Goal: Task Accomplishment & Management: Use online tool/utility

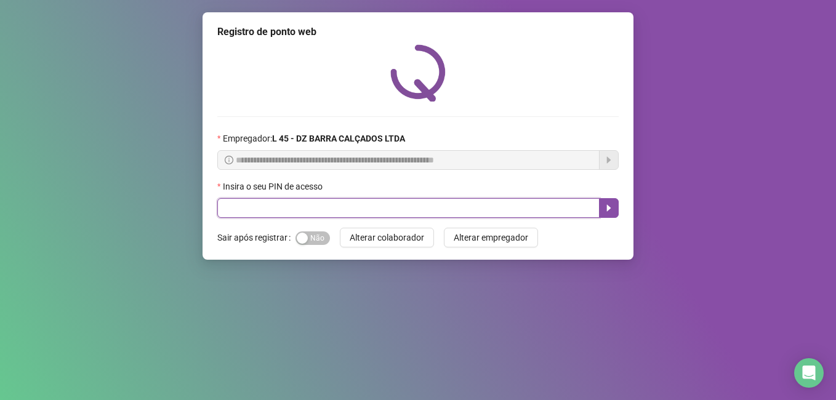
click at [257, 199] on input "text" at bounding box center [408, 208] width 382 height 20
type input "*****"
click at [605, 204] on icon "caret-right" at bounding box center [609, 208] width 10 height 10
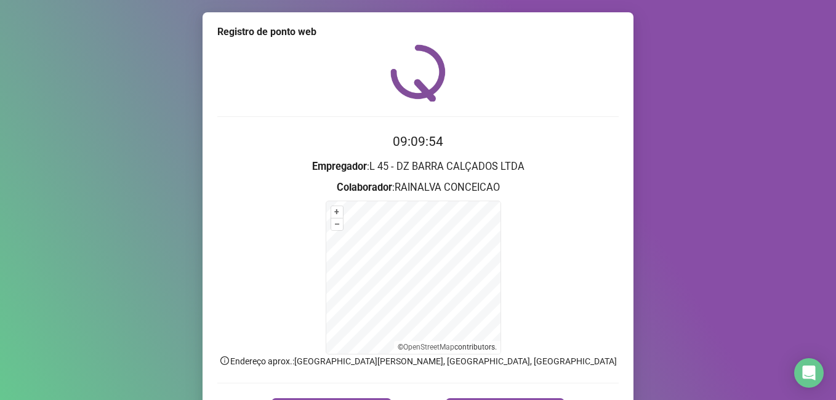
scroll to position [77, 0]
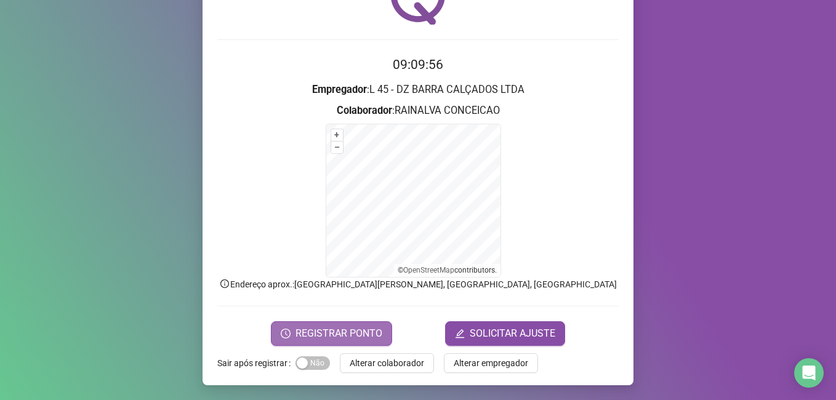
click at [329, 334] on span "REGISTRAR PONTO" at bounding box center [338, 333] width 87 height 15
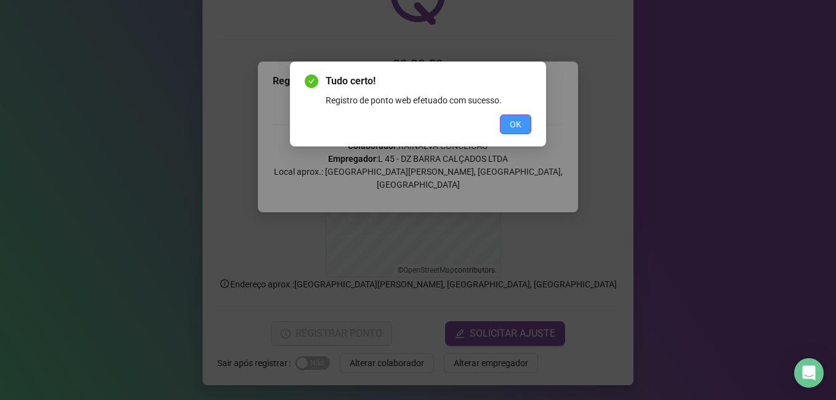
click at [515, 121] on span "OK" at bounding box center [515, 125] width 12 height 14
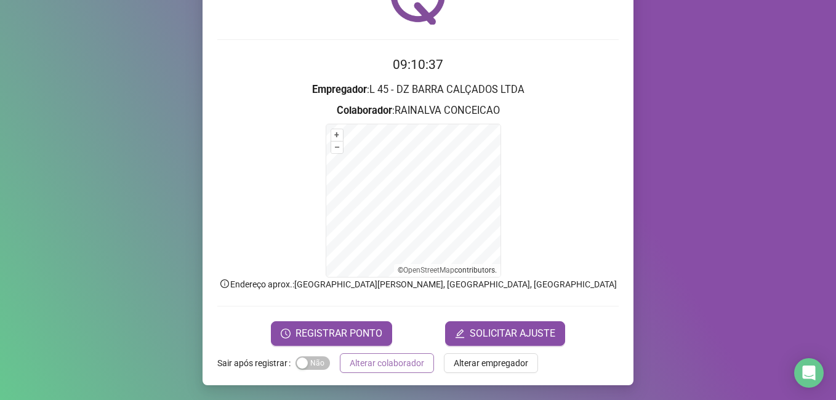
click at [366, 360] on span "Alterar colaborador" at bounding box center [386, 363] width 74 height 14
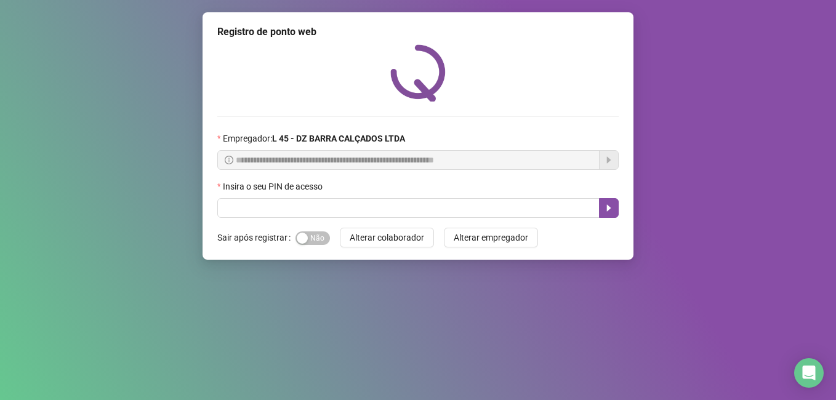
scroll to position [0, 0]
click at [335, 207] on input "text" at bounding box center [408, 208] width 382 height 20
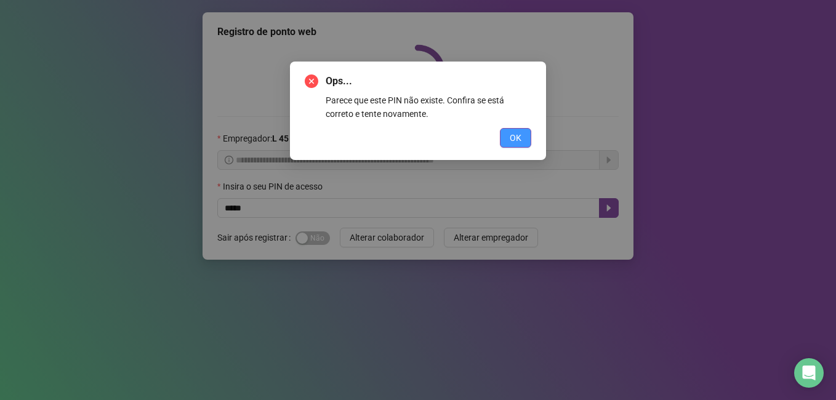
click at [519, 140] on span "OK" at bounding box center [515, 138] width 12 height 14
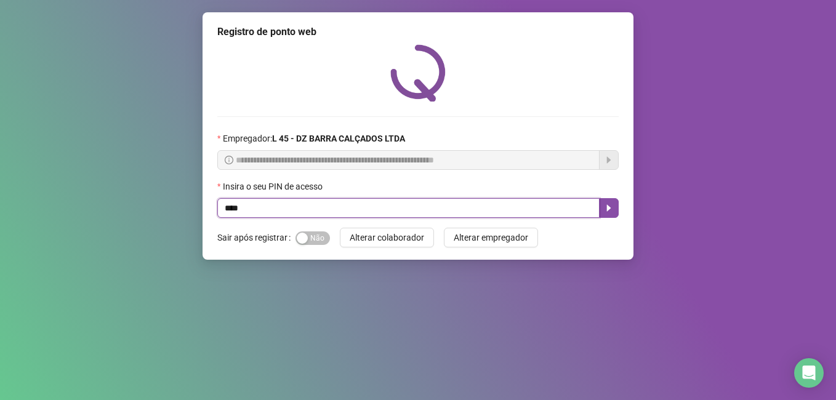
type input "*****"
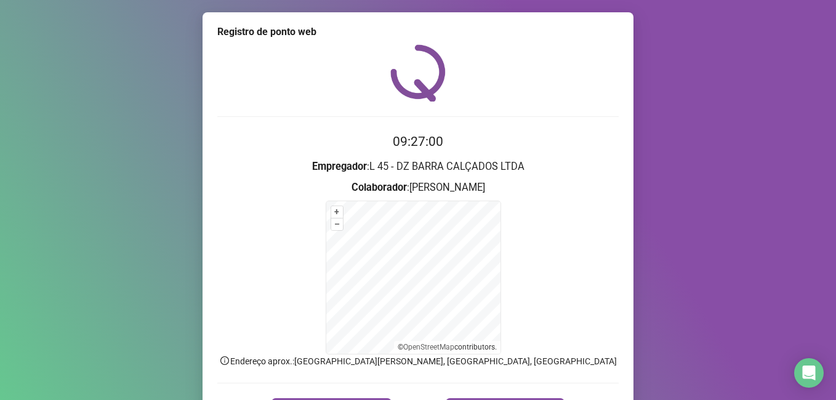
scroll to position [77, 0]
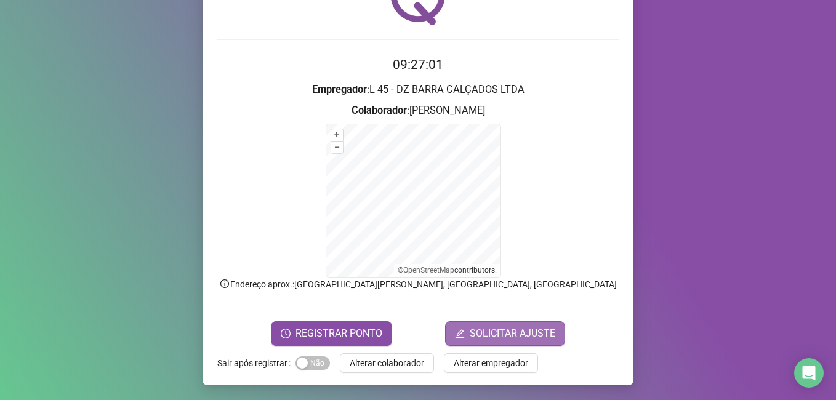
click at [505, 332] on span "SOLICITAR AJUSTE" at bounding box center [512, 333] width 86 height 15
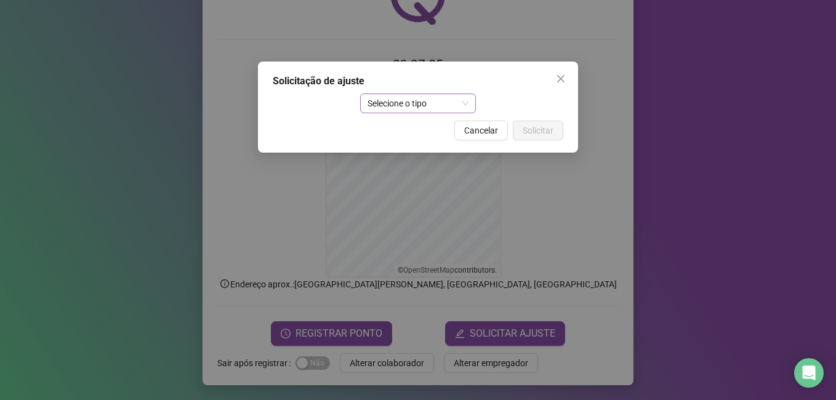
click at [465, 100] on span "Selecione o tipo" at bounding box center [418, 103] width 102 height 18
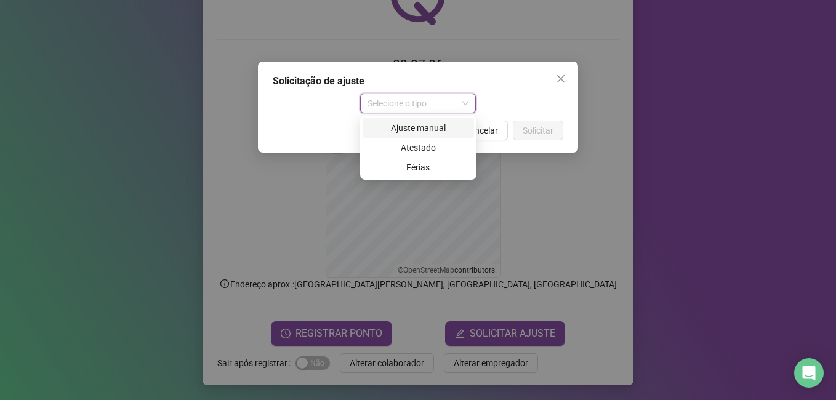
click at [432, 126] on div "Ajuste manual" at bounding box center [418, 128] width 97 height 14
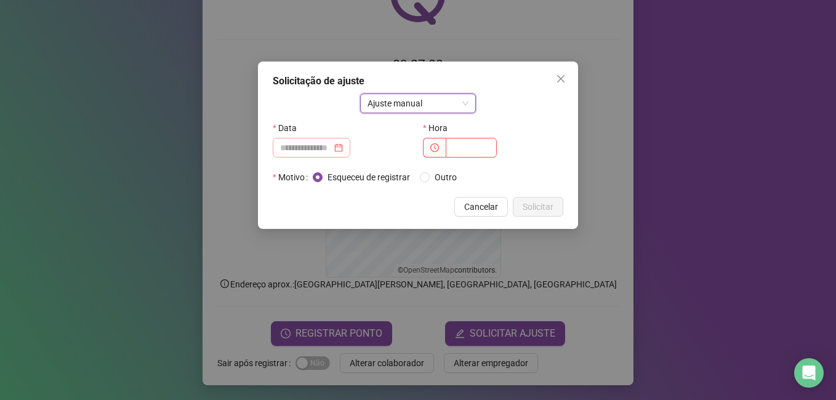
click at [343, 147] on div at bounding box center [311, 148] width 63 height 14
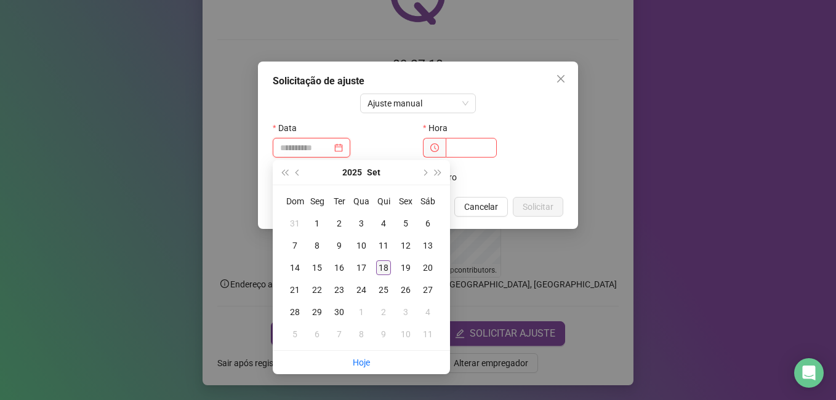
type input "**********"
click at [383, 268] on div "18" at bounding box center [383, 267] width 15 height 15
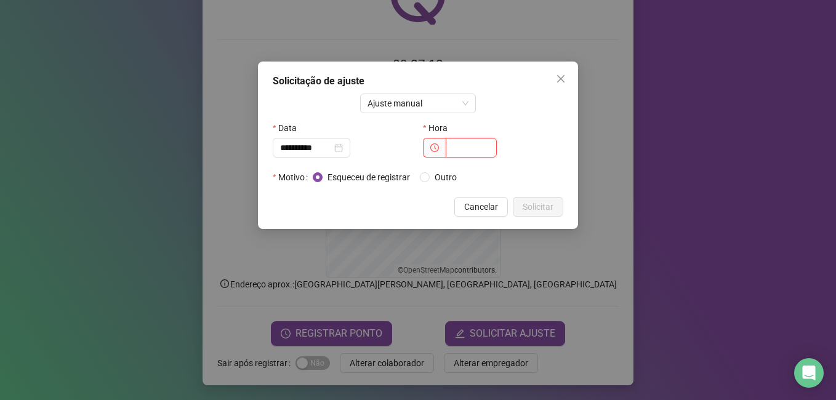
click at [473, 150] on input "text" at bounding box center [470, 148] width 51 height 20
type input "*****"
click at [549, 207] on span "Solicitar" at bounding box center [537, 207] width 31 height 14
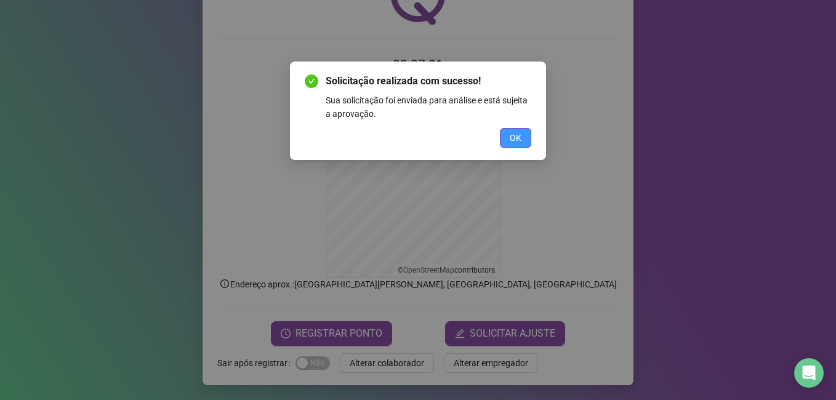
click at [515, 138] on span "OK" at bounding box center [515, 138] width 12 height 14
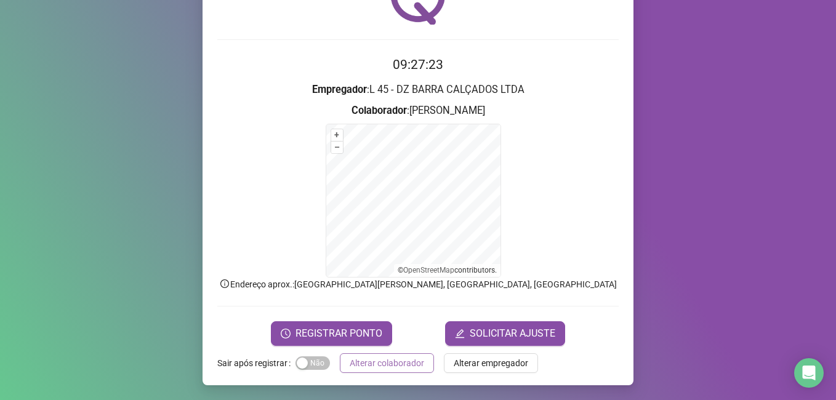
click at [378, 363] on span "Alterar colaborador" at bounding box center [386, 363] width 74 height 14
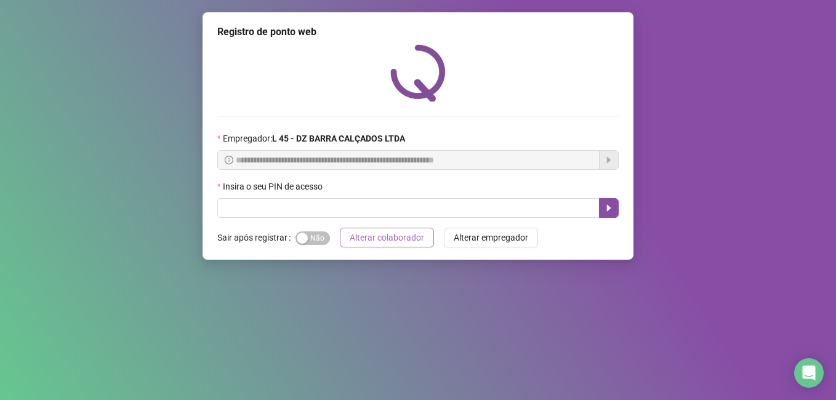
scroll to position [0, 0]
